Goal: Complete application form

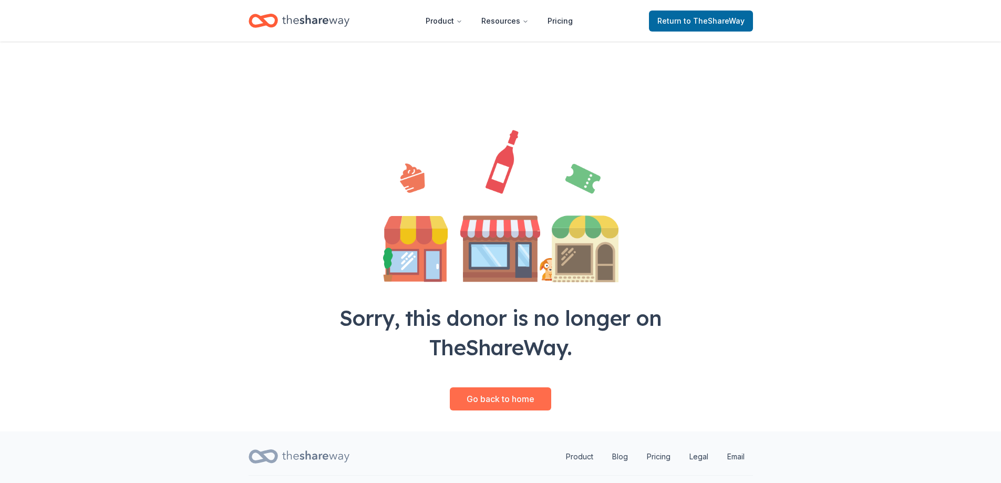
click at [500, 392] on link "Go back to home" at bounding box center [500, 398] width 101 height 23
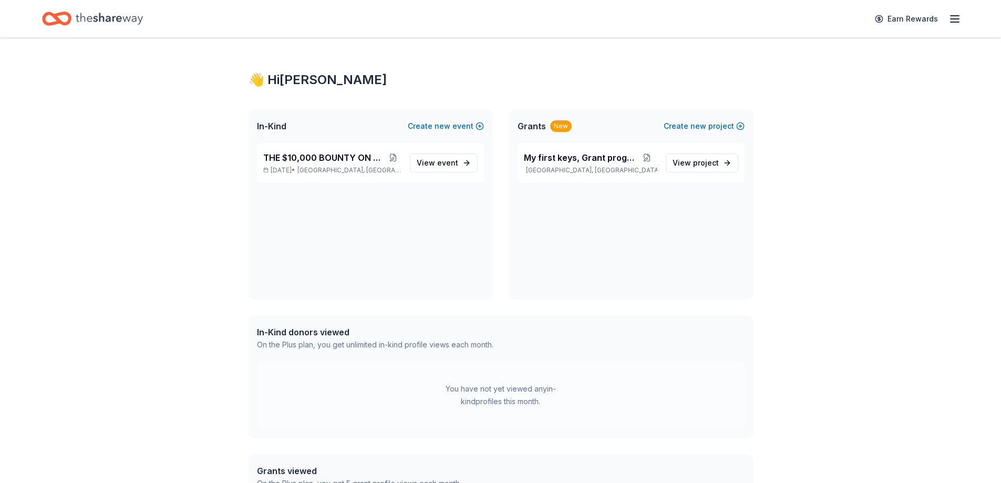
click at [97, 12] on icon "Home" at bounding box center [109, 19] width 67 height 22
click at [64, 16] on icon "Home" at bounding box center [56, 18] width 29 height 25
click at [955, 17] on icon "button" at bounding box center [954, 19] width 13 height 13
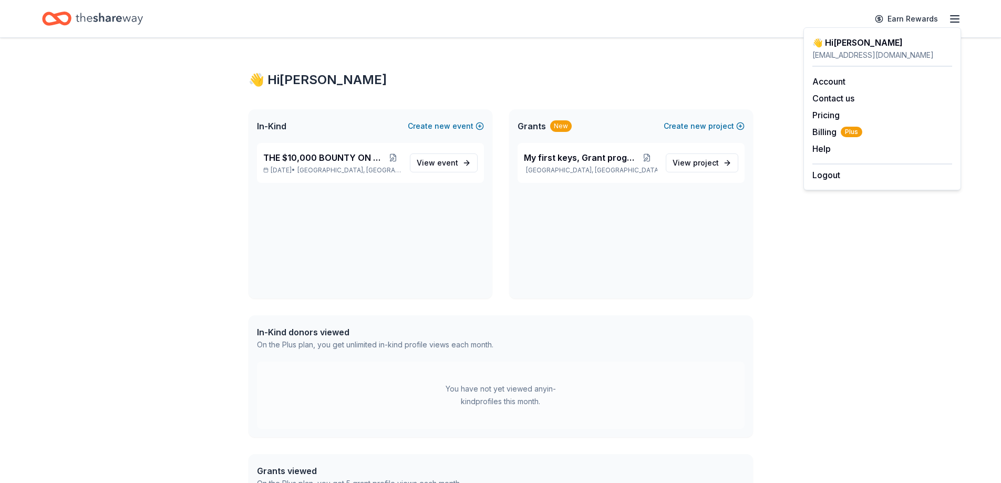
click at [218, 271] on div "👋 Hi KEN In-Kind Create new event THE $10,000 BOUNTY ON MY TRUCK Sep 12, 2025 •…" at bounding box center [500, 324] width 1001 height 572
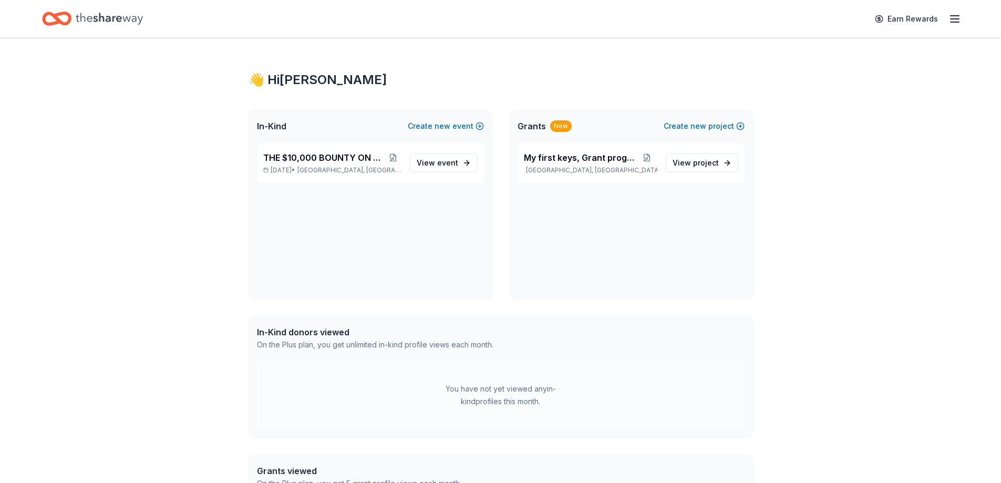
click at [957, 16] on line "button" at bounding box center [954, 16] width 8 height 0
click at [819, 147] on button "Help" at bounding box center [821, 148] width 18 height 13
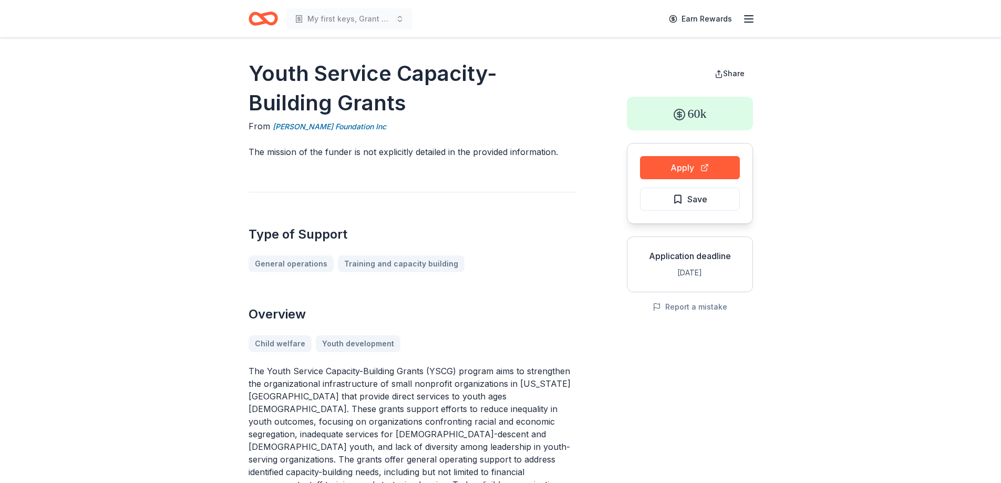
click at [749, 16] on line "button" at bounding box center [749, 16] width 8 height 0
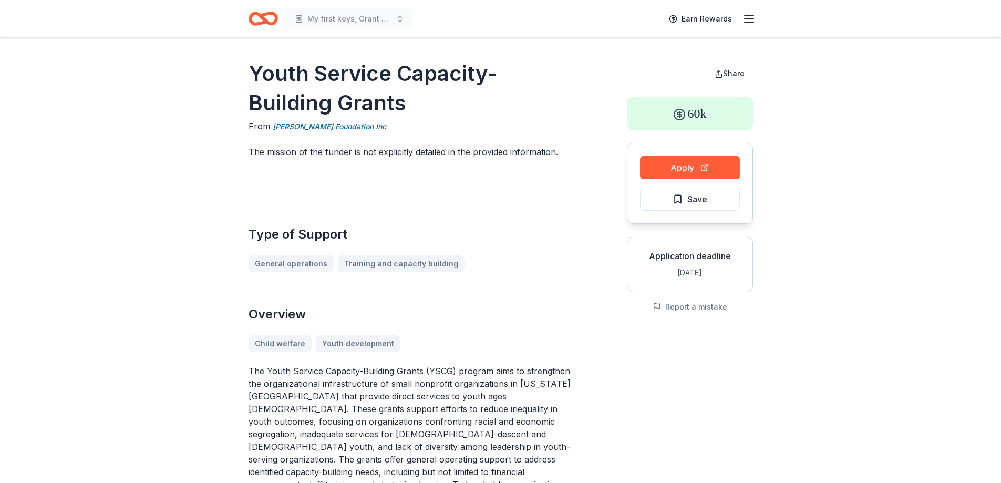
click at [258, 14] on icon "Home" at bounding box center [258, 18] width 16 height 11
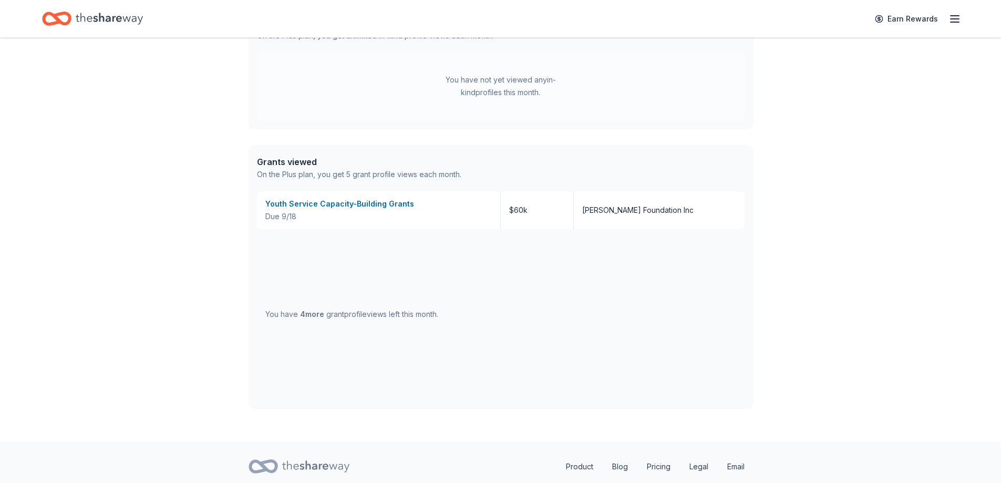
scroll to position [343, 0]
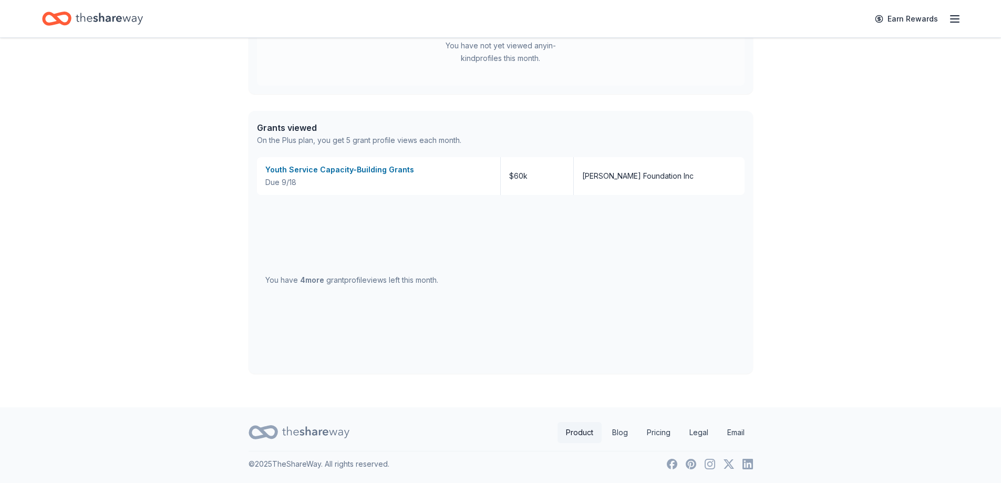
click at [576, 429] on link "Product" at bounding box center [579, 432] width 44 height 21
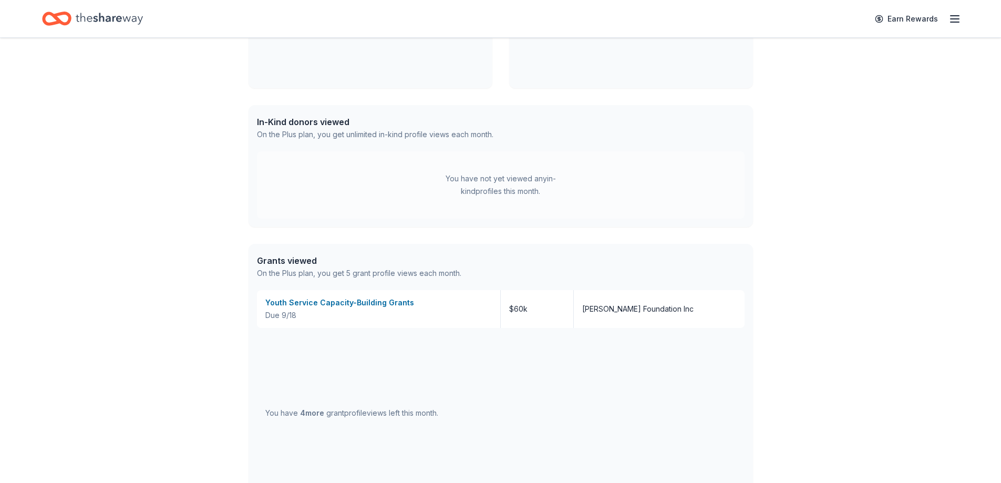
scroll to position [0, 0]
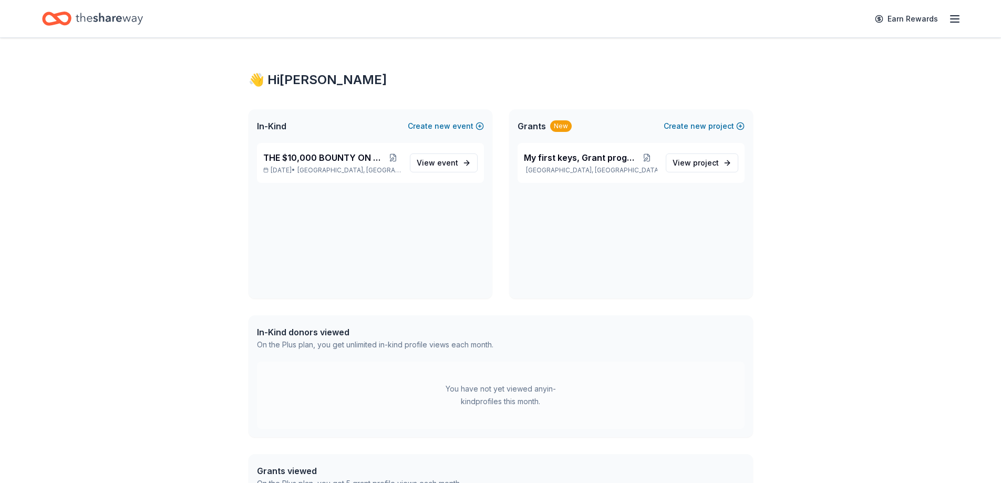
click at [97, 15] on icon "Home" at bounding box center [109, 19] width 67 height 22
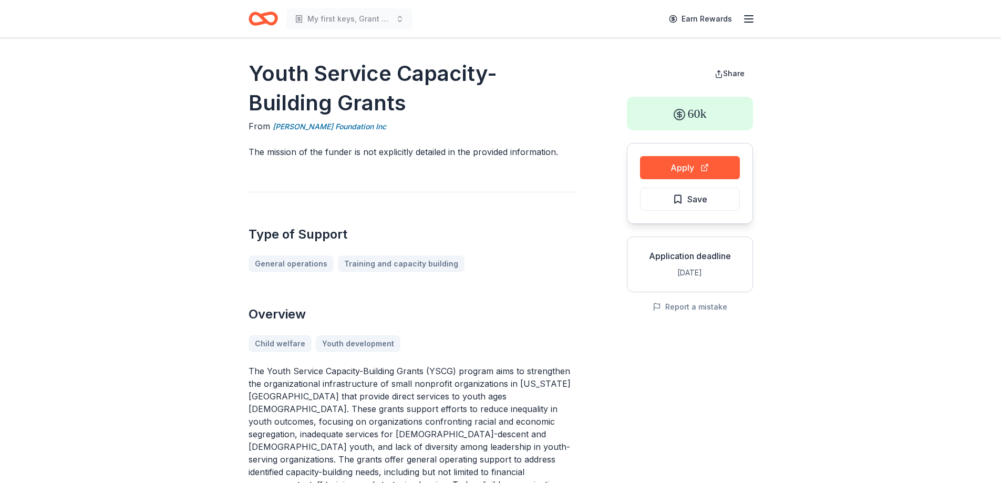
click at [745, 16] on line "button" at bounding box center [749, 16] width 8 height 0
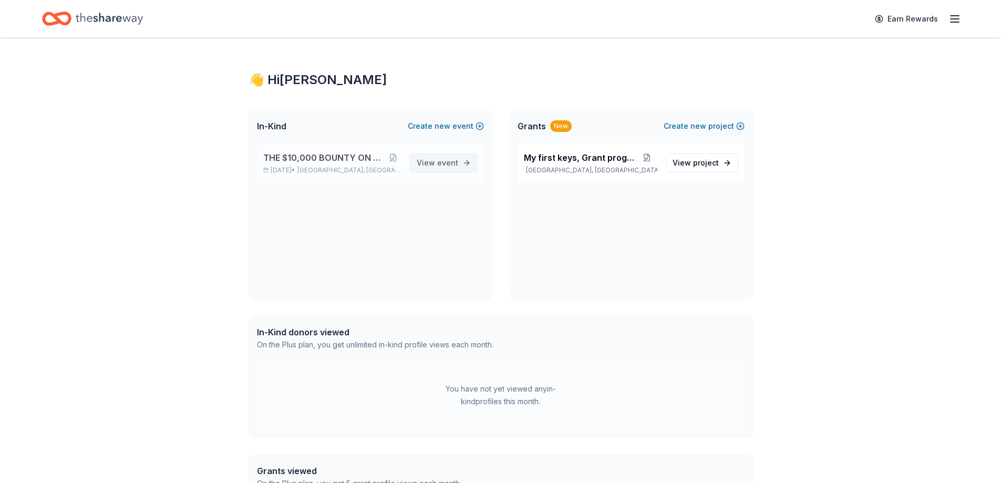
click at [441, 161] on span "event" at bounding box center [447, 162] width 21 height 9
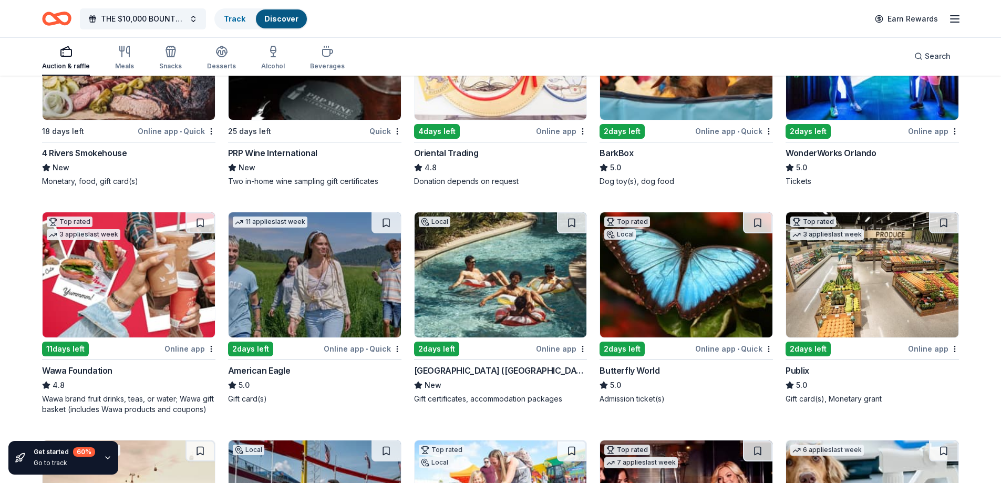
scroll to position [263, 0]
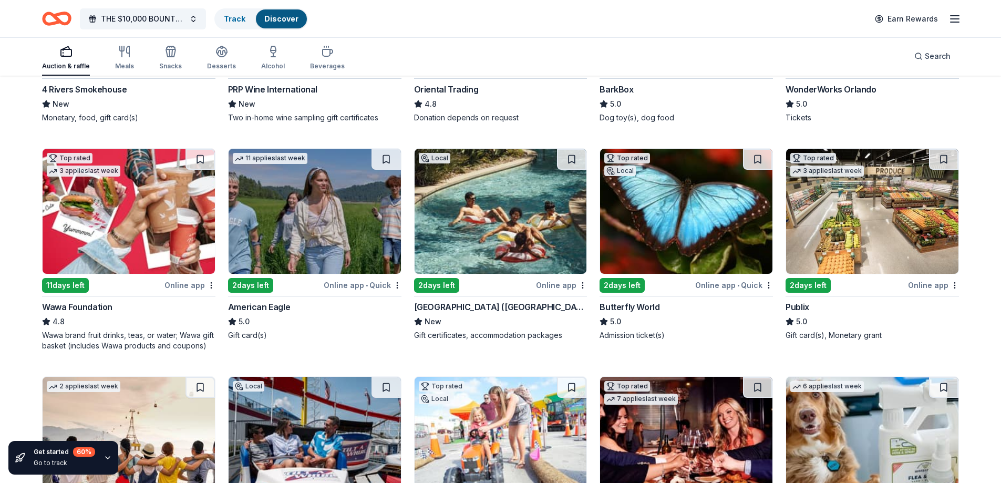
click at [486, 250] on img at bounding box center [501, 211] width 172 height 125
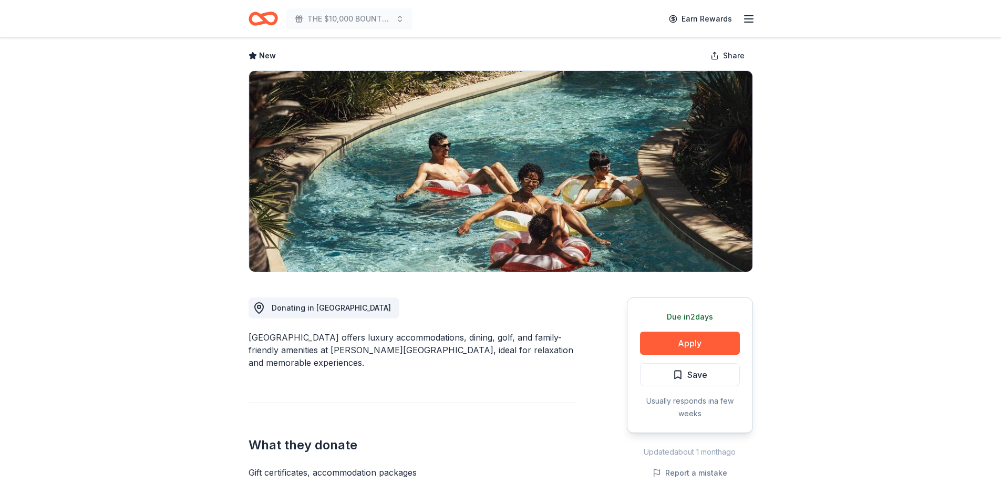
scroll to position [158, 0]
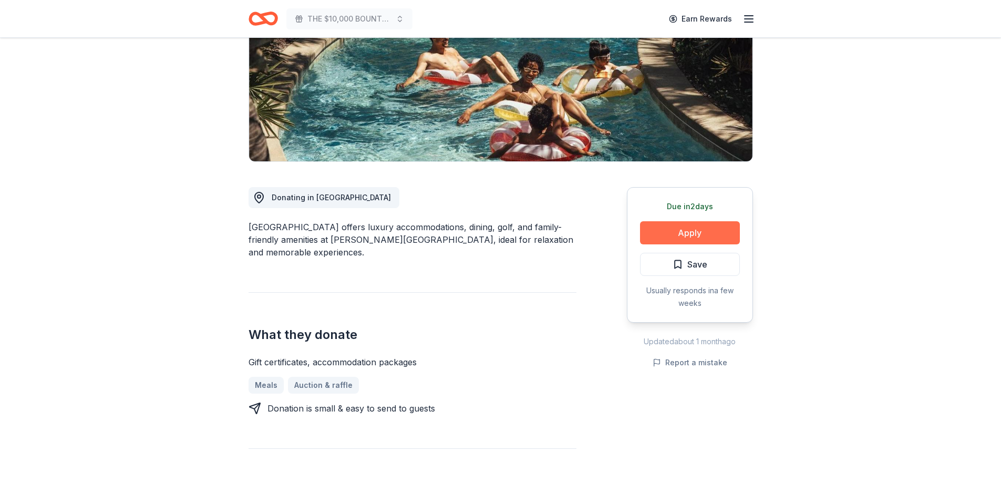
click at [690, 224] on button "Apply" at bounding box center [690, 232] width 100 height 23
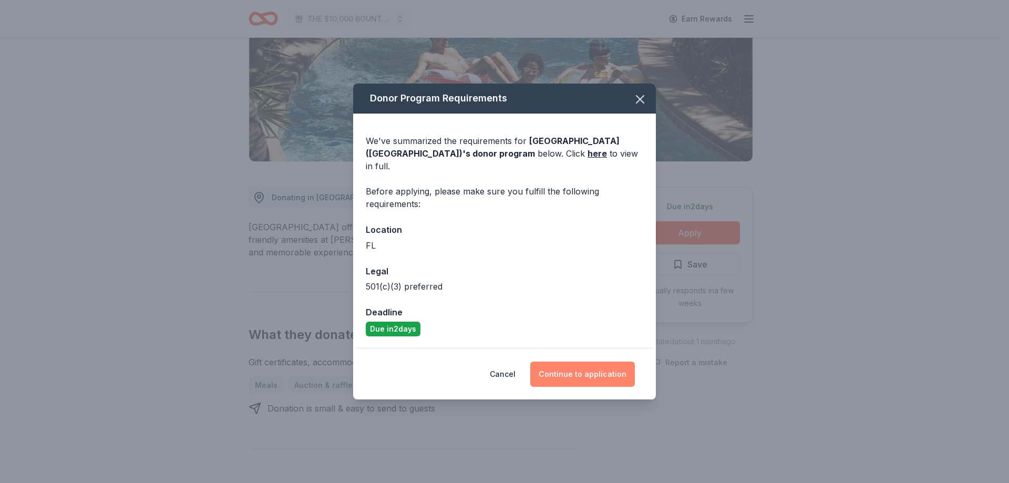
click at [585, 367] on button "Continue to application" at bounding box center [582, 373] width 105 height 25
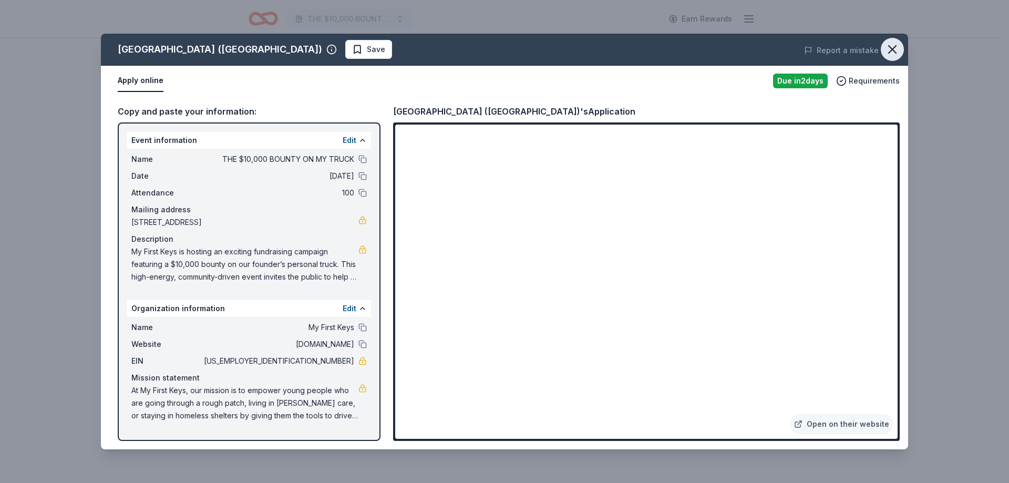
click at [891, 48] on icon "button" at bounding box center [892, 49] width 15 height 15
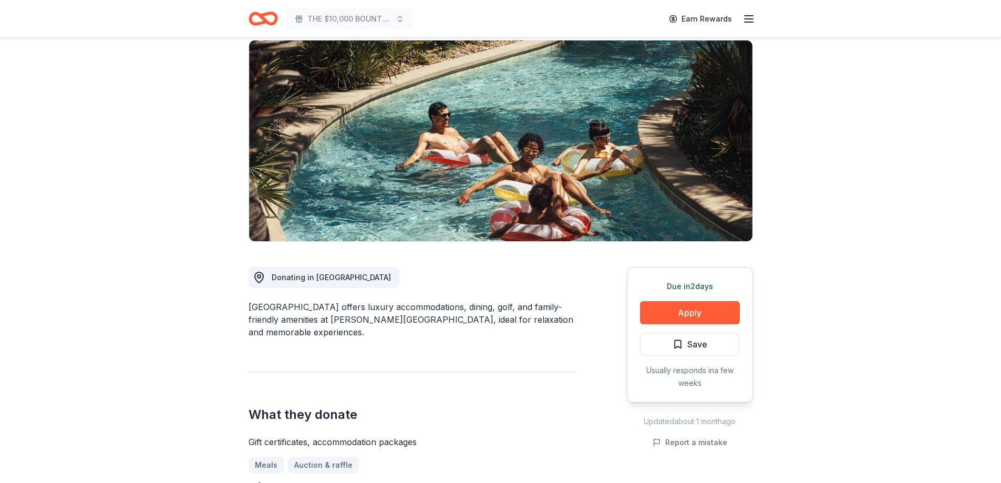
scroll to position [0, 0]
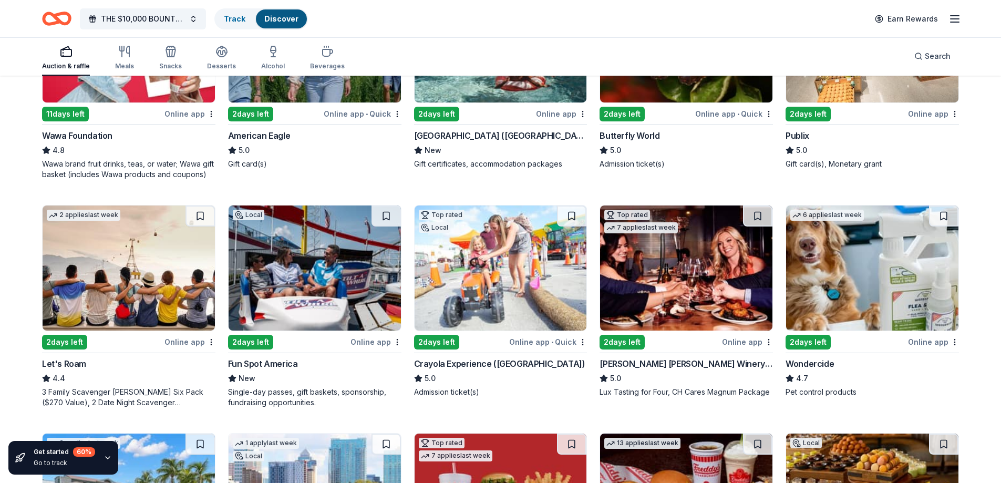
scroll to position [473, 0]
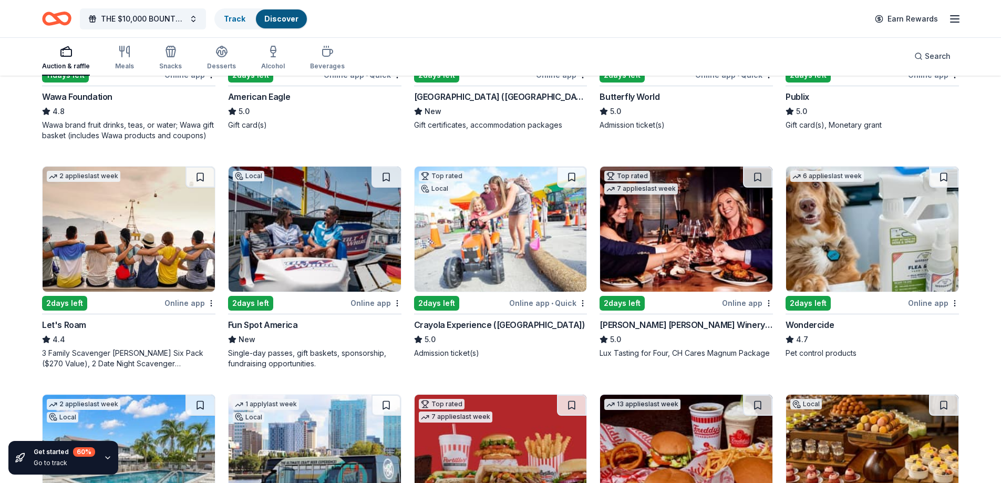
click at [290, 260] on img at bounding box center [315, 229] width 172 height 125
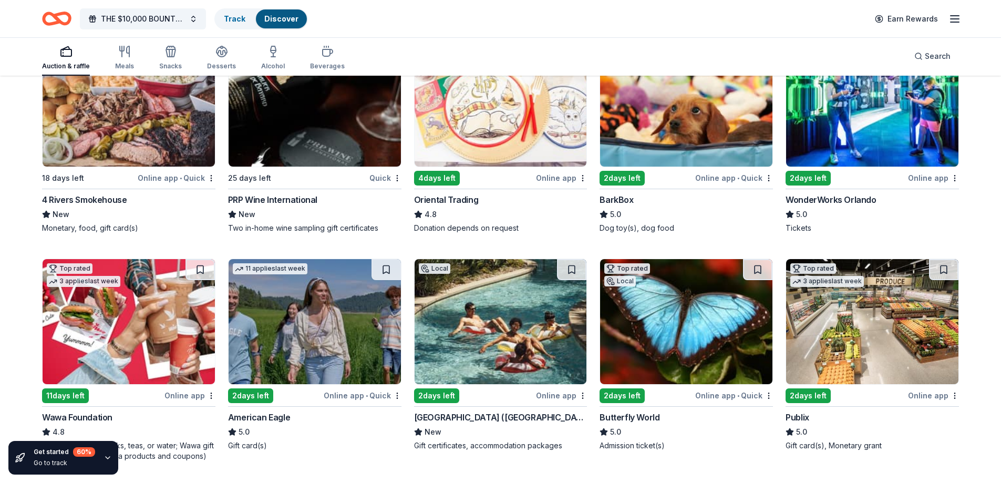
scroll to position [53, 0]
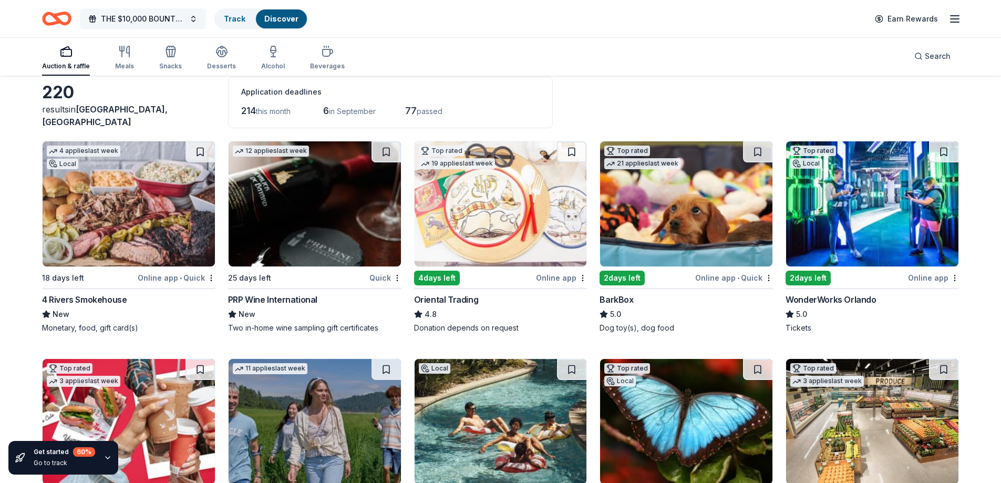
click at [140, 13] on span "THE $10,000 BOUNTY ON MY TRUCK" at bounding box center [143, 19] width 84 height 13
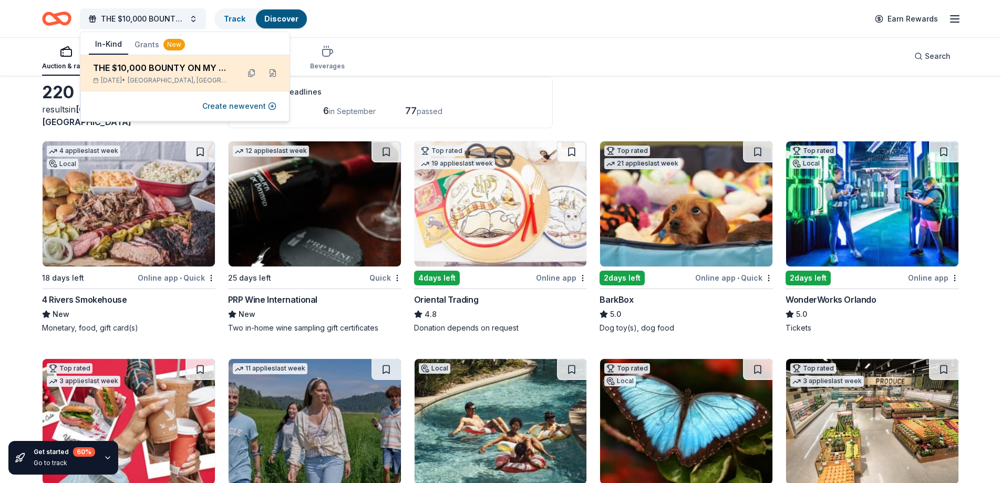
click at [184, 65] on div "THE $10,000 BOUNTY ON MY TRUCK" at bounding box center [162, 67] width 138 height 13
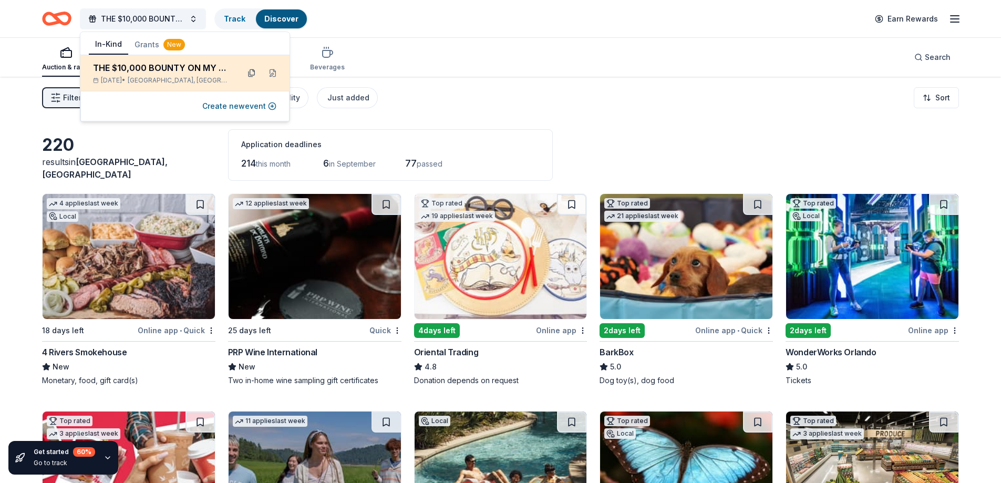
click at [251, 72] on button at bounding box center [251, 73] width 17 height 17
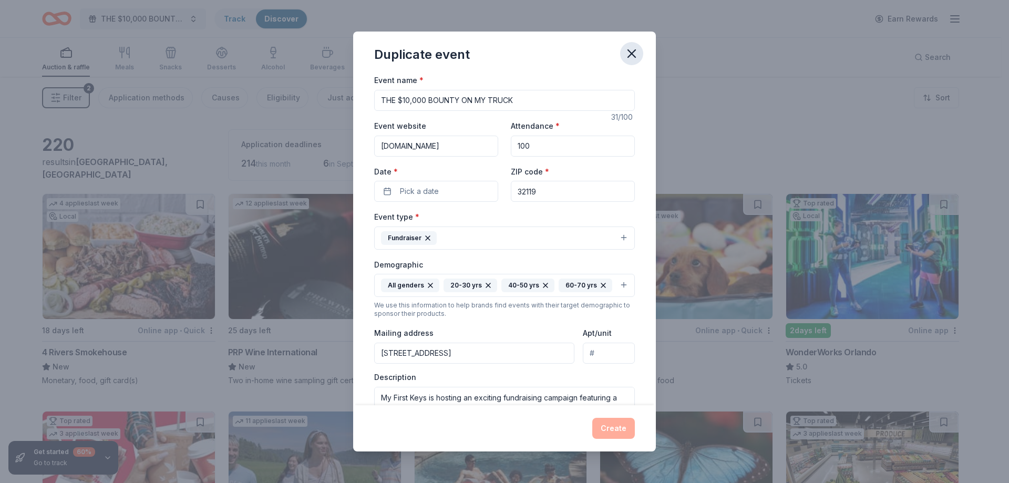
click at [630, 51] on icon "button" at bounding box center [631, 53] width 15 height 15
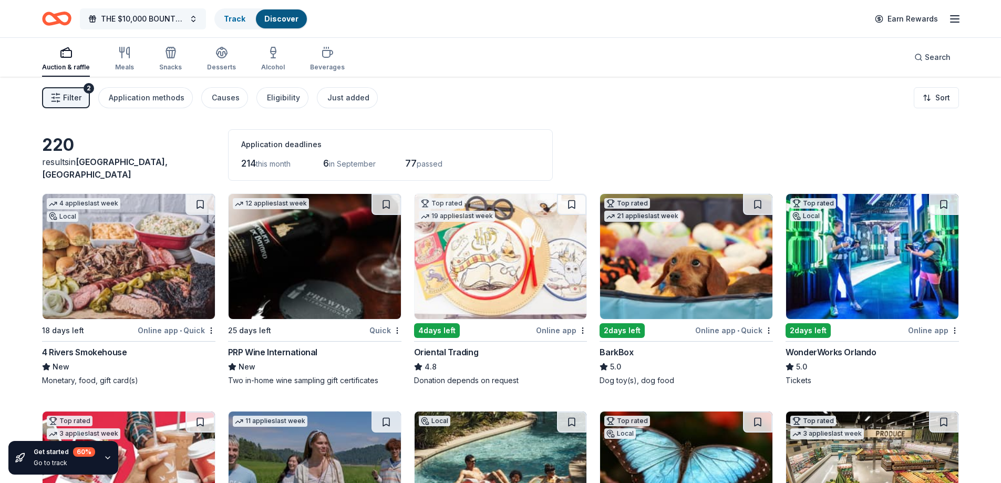
click at [194, 16] on button "THE $10,000 BOUNTY ON MY TRUCK" at bounding box center [143, 18] width 126 height 21
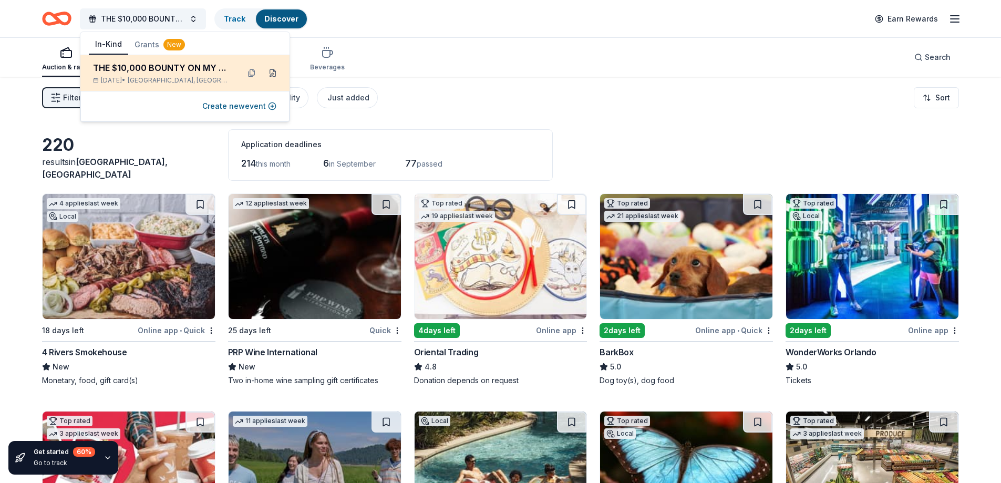
click at [272, 73] on button at bounding box center [272, 73] width 17 height 17
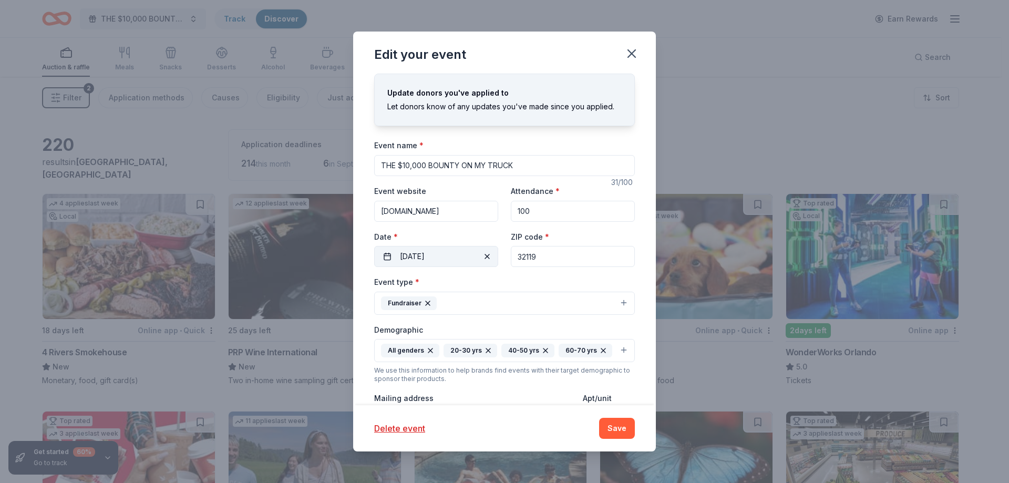
click at [481, 252] on span "button" at bounding box center [487, 256] width 13 height 13
click at [436, 255] on span "Pick a date" at bounding box center [419, 256] width 39 height 13
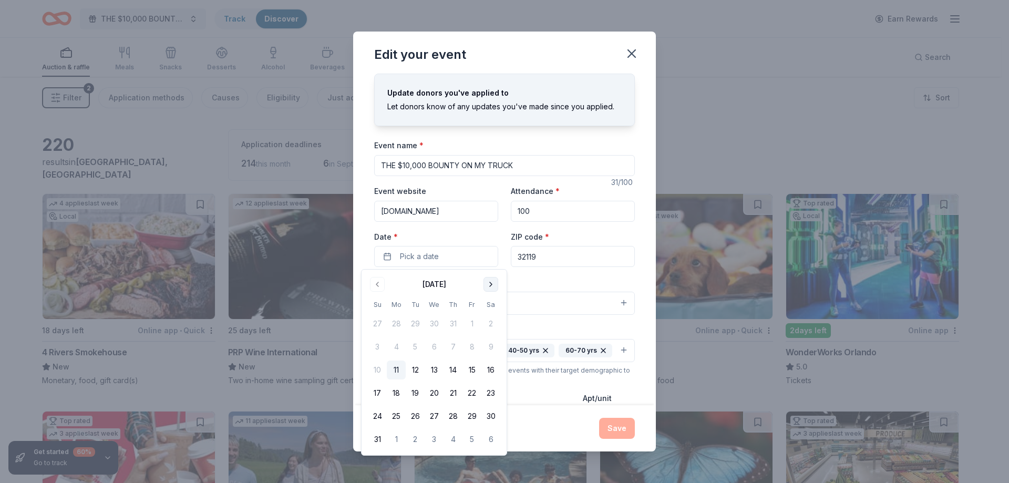
click at [492, 282] on button "Go to next month" at bounding box center [490, 284] width 15 height 15
click at [493, 282] on button "Go to next month" at bounding box center [490, 284] width 15 height 15
click at [491, 390] on button "25" at bounding box center [490, 393] width 19 height 19
click at [621, 429] on button "Save" at bounding box center [617, 428] width 36 height 21
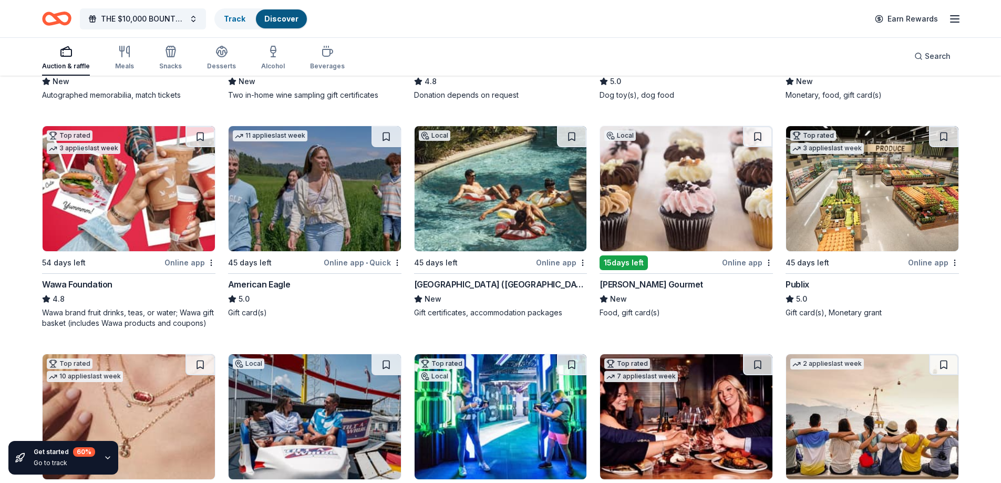
scroll to position [263, 0]
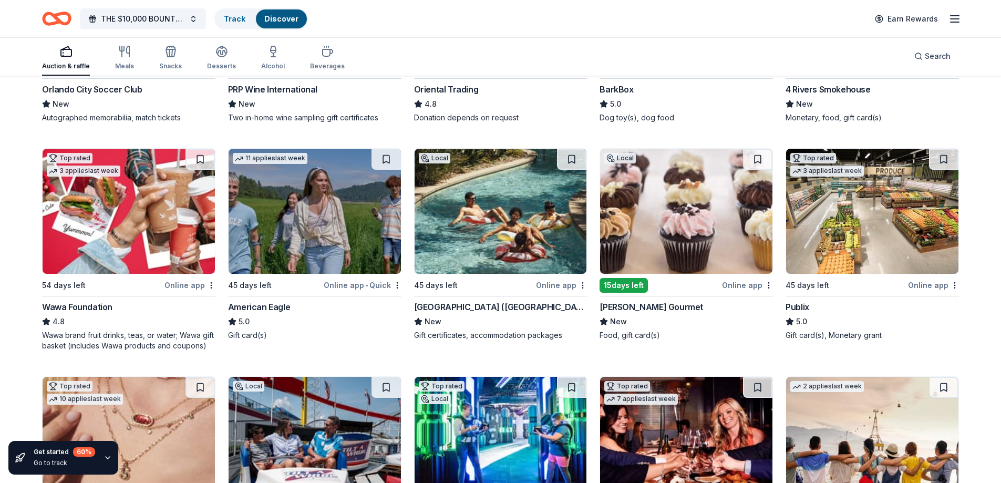
click at [875, 223] on img at bounding box center [872, 211] width 172 height 125
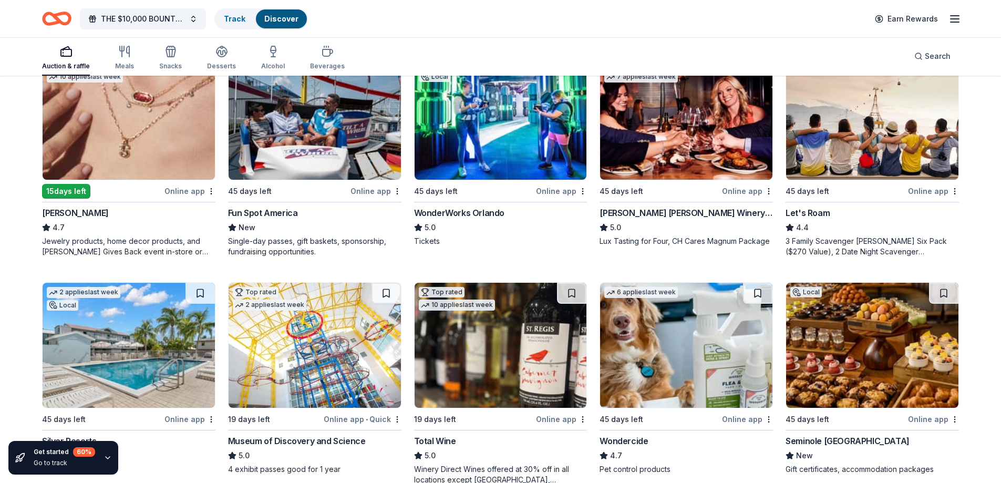
scroll to position [671, 0]
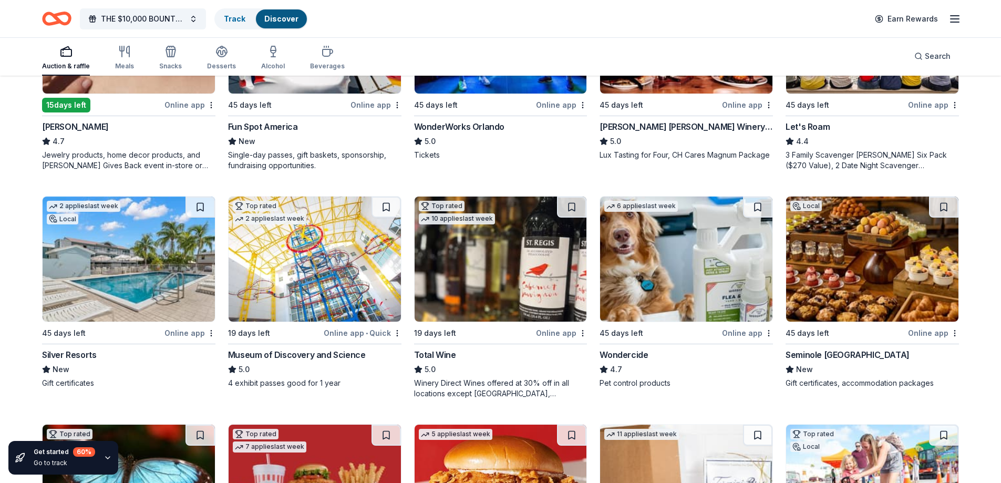
click at [116, 273] on img at bounding box center [129, 259] width 172 height 125
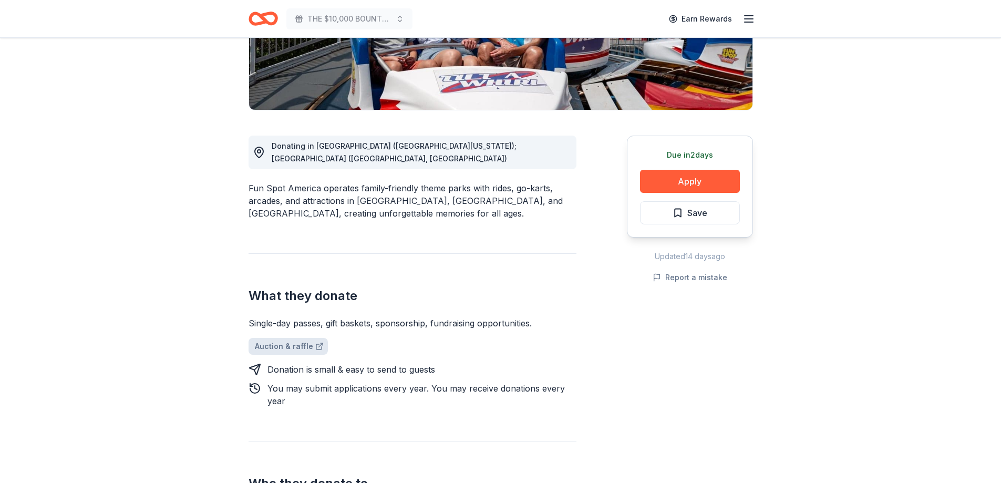
scroll to position [210, 0]
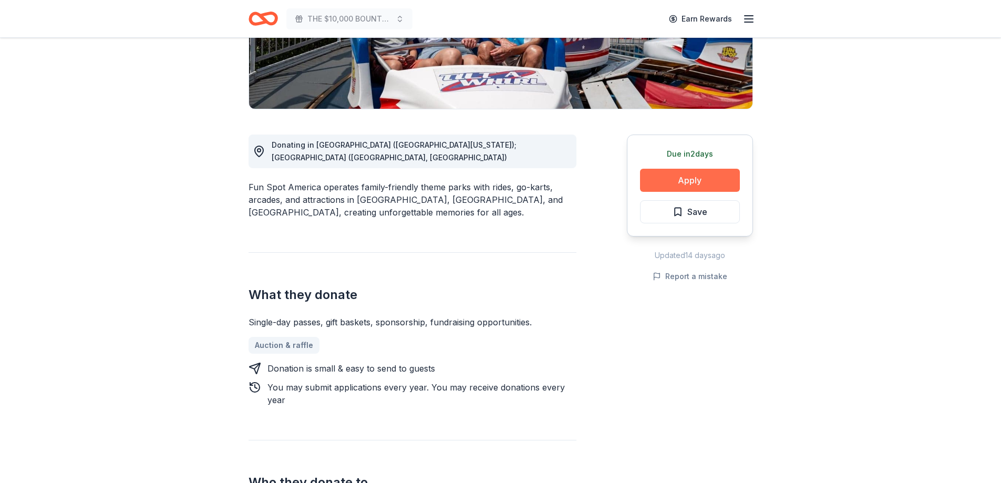
click at [684, 174] on button "Apply" at bounding box center [690, 180] width 100 height 23
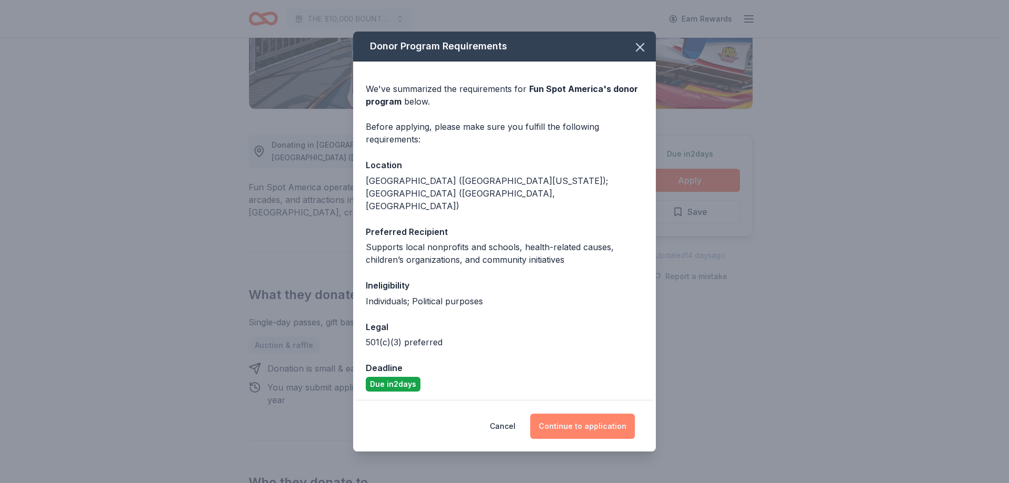
click at [586, 414] on button "Continue to application" at bounding box center [582, 426] width 105 height 25
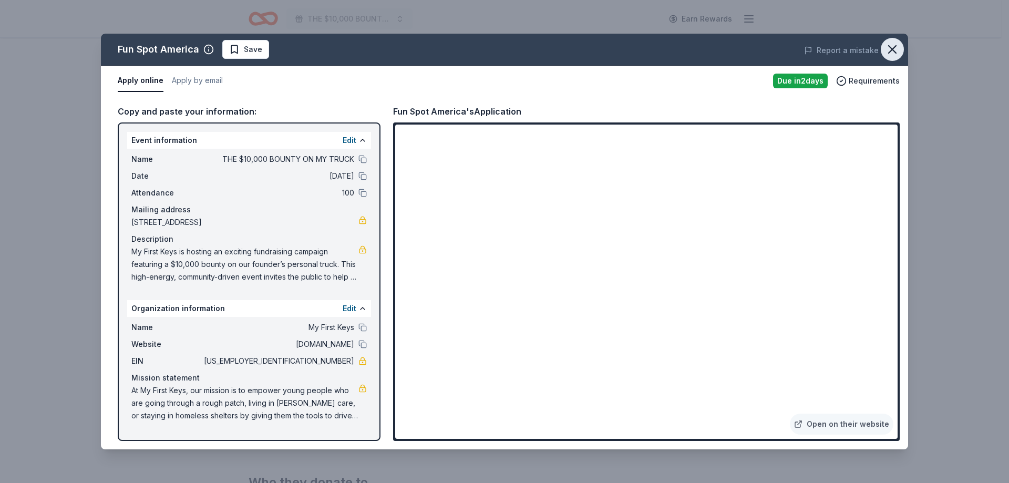
click at [892, 46] on icon "button" at bounding box center [892, 49] width 15 height 15
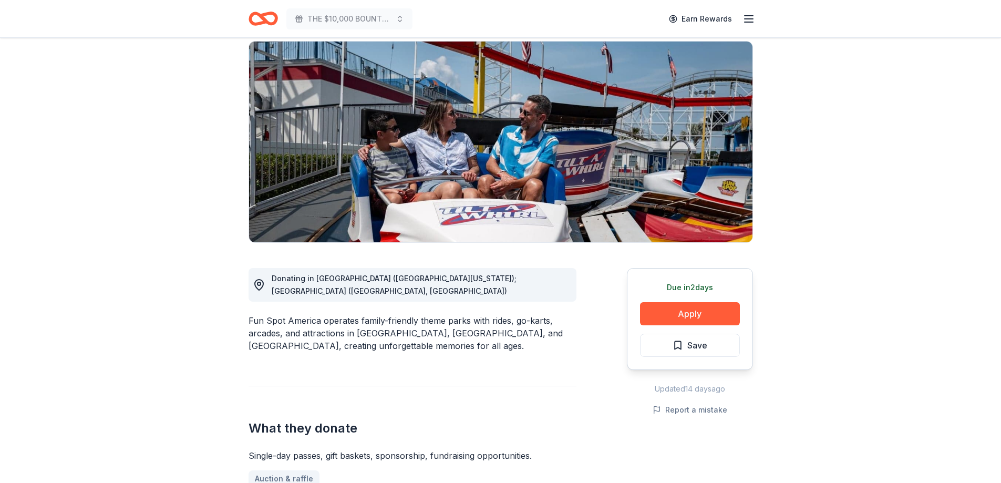
scroll to position [0, 0]
